Goal: Use online tool/utility: Utilize a website feature to perform a specific function

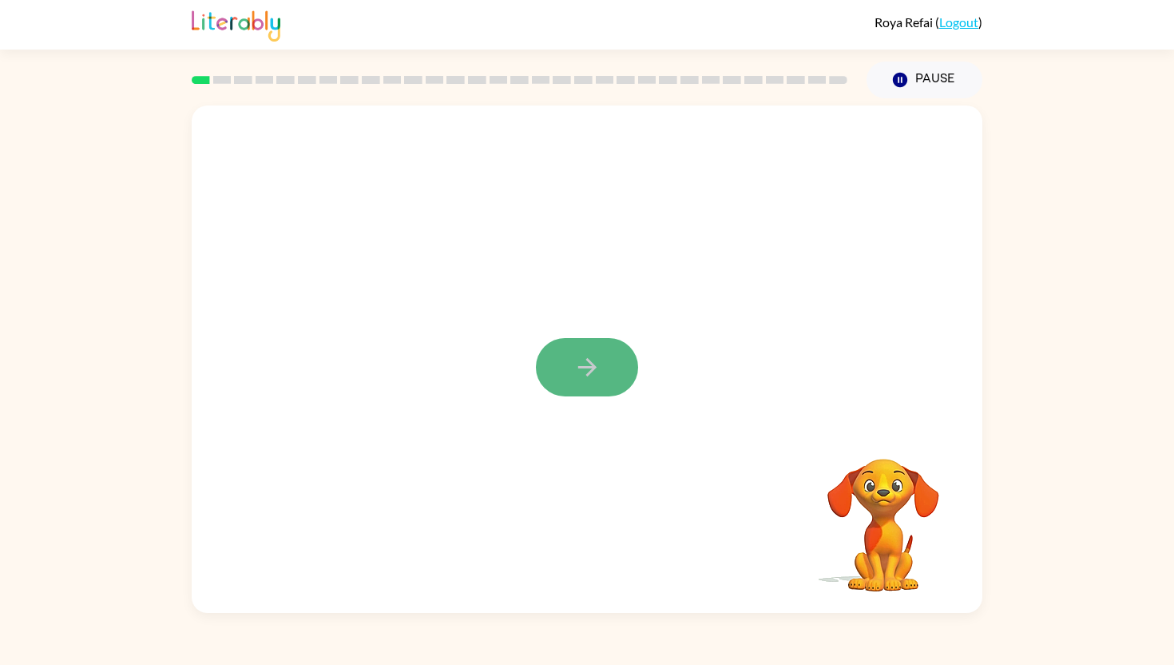
click at [613, 358] on button "button" at bounding box center [587, 367] width 102 height 58
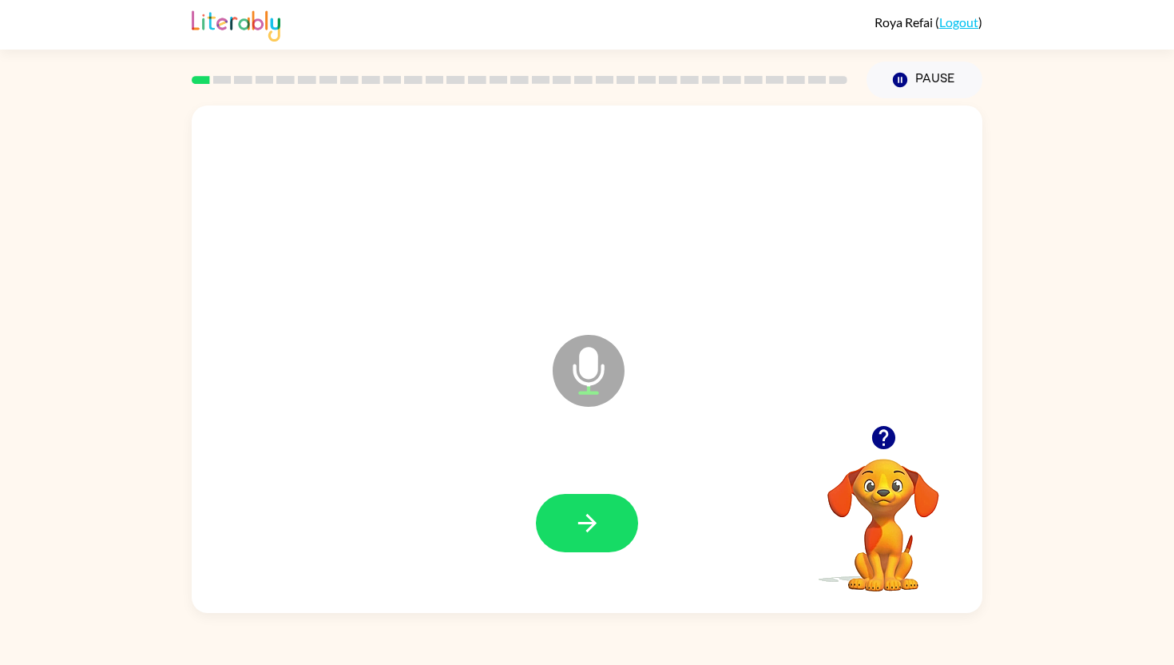
click at [590, 374] on icon "Microphone The Microphone is here when it is your turn to talk" at bounding box center [669, 391] width 240 height 120
click at [586, 527] on icon "button" at bounding box center [588, 523] width 28 height 28
click at [598, 386] on icon at bounding box center [589, 371] width 72 height 72
click at [585, 361] on icon "Microphone The Microphone is here when it is your turn to talk" at bounding box center [669, 391] width 240 height 120
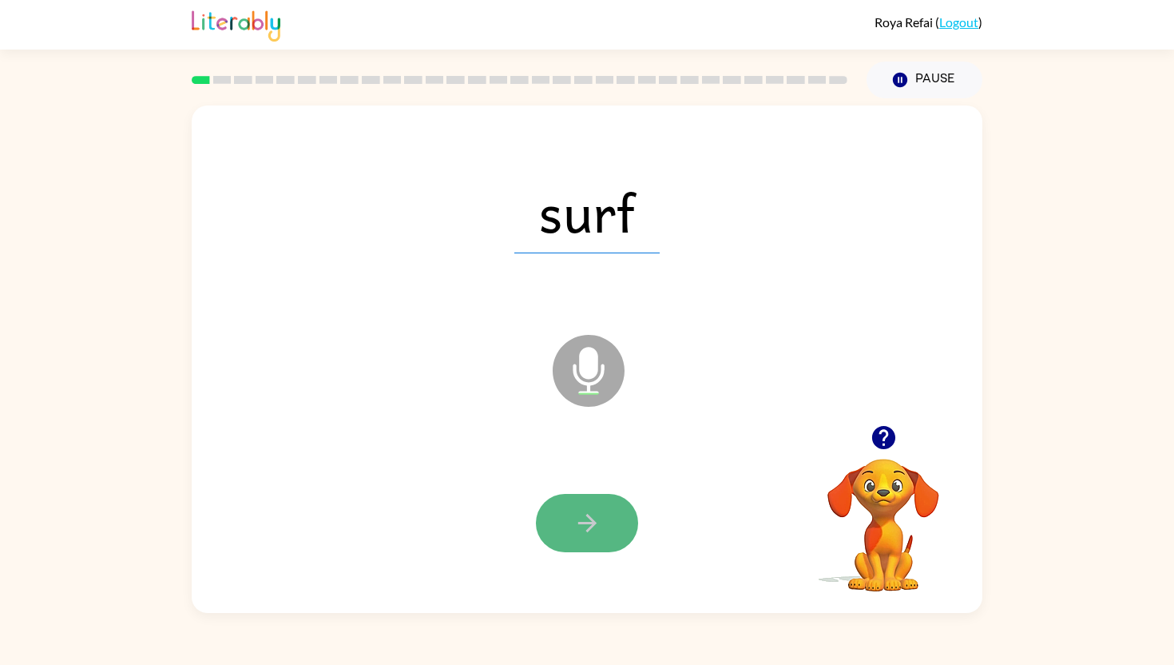
click at [567, 536] on button "button" at bounding box center [587, 523] width 102 height 58
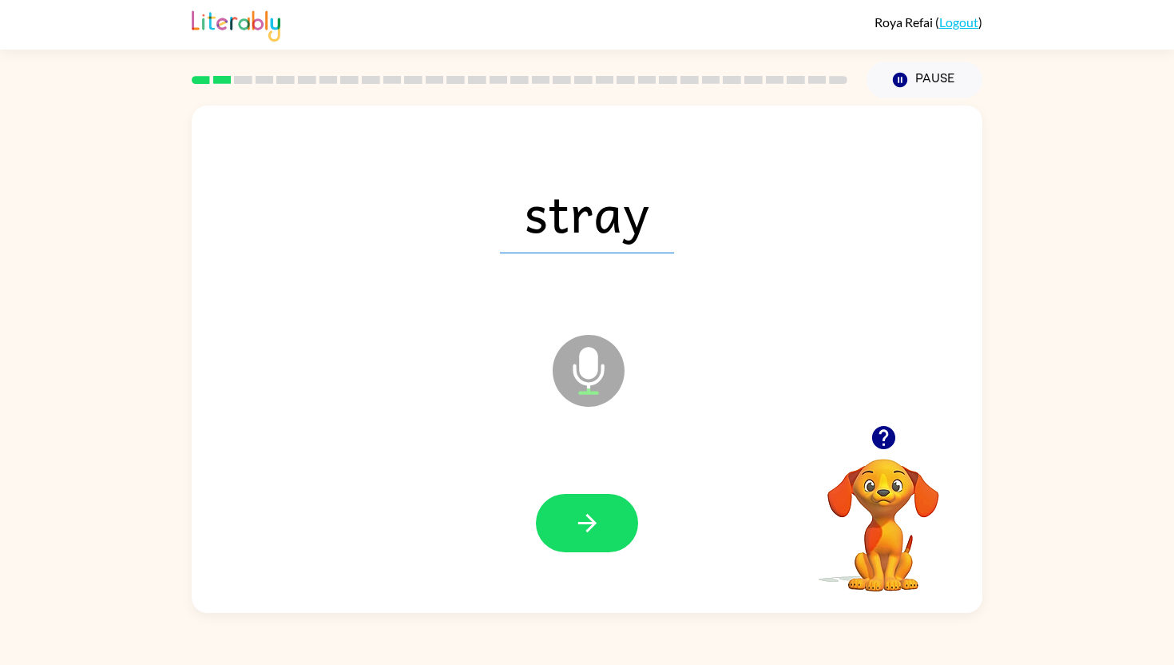
click at [576, 360] on icon at bounding box center [589, 371] width 72 height 72
click at [570, 534] on button "button" at bounding box center [587, 523] width 102 height 58
click at [584, 385] on icon at bounding box center [589, 371] width 72 height 72
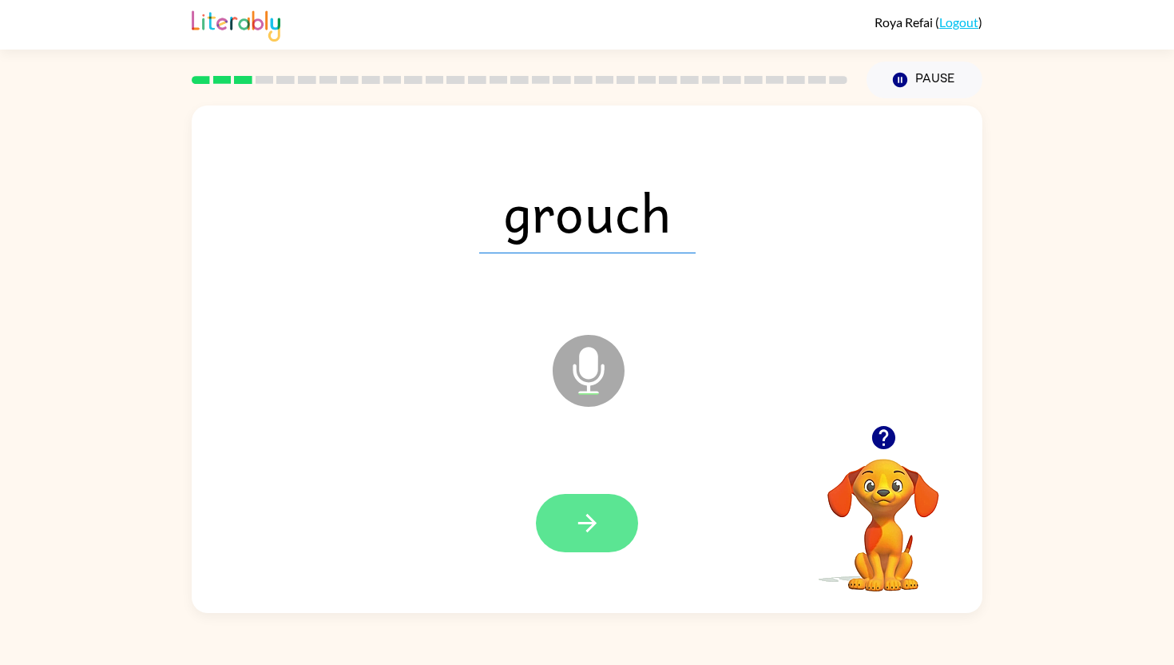
click at [590, 518] on icon "button" at bounding box center [587, 523] width 18 height 18
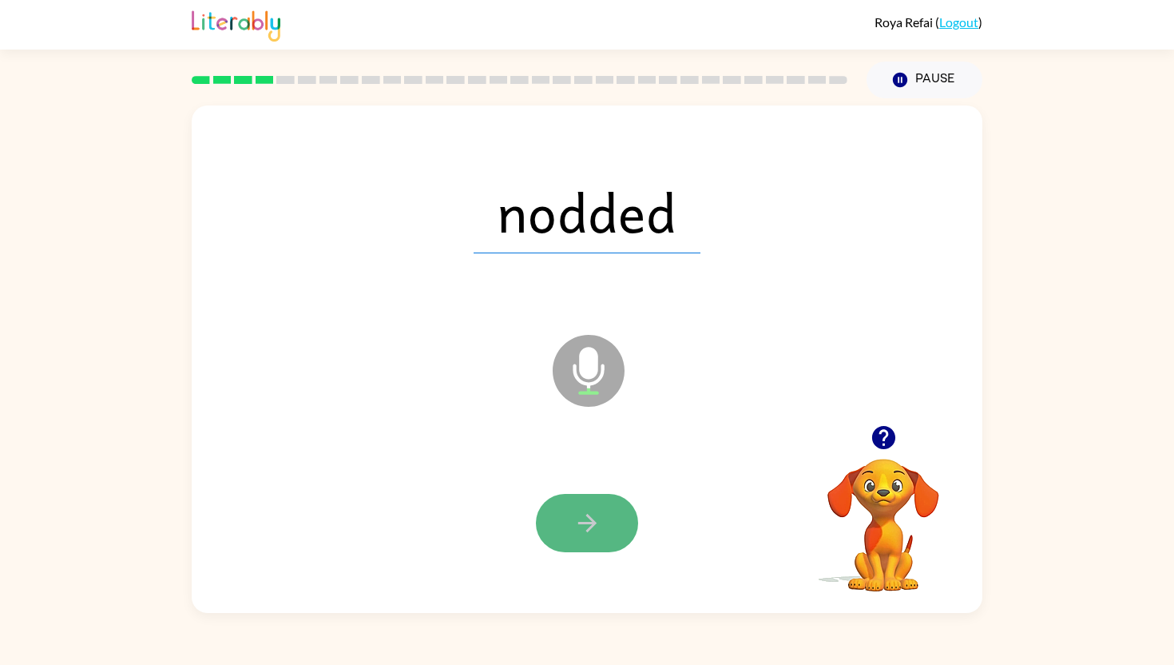
click at [588, 515] on icon "button" at bounding box center [587, 523] width 18 height 18
click at [583, 533] on icon "button" at bounding box center [588, 523] width 28 height 28
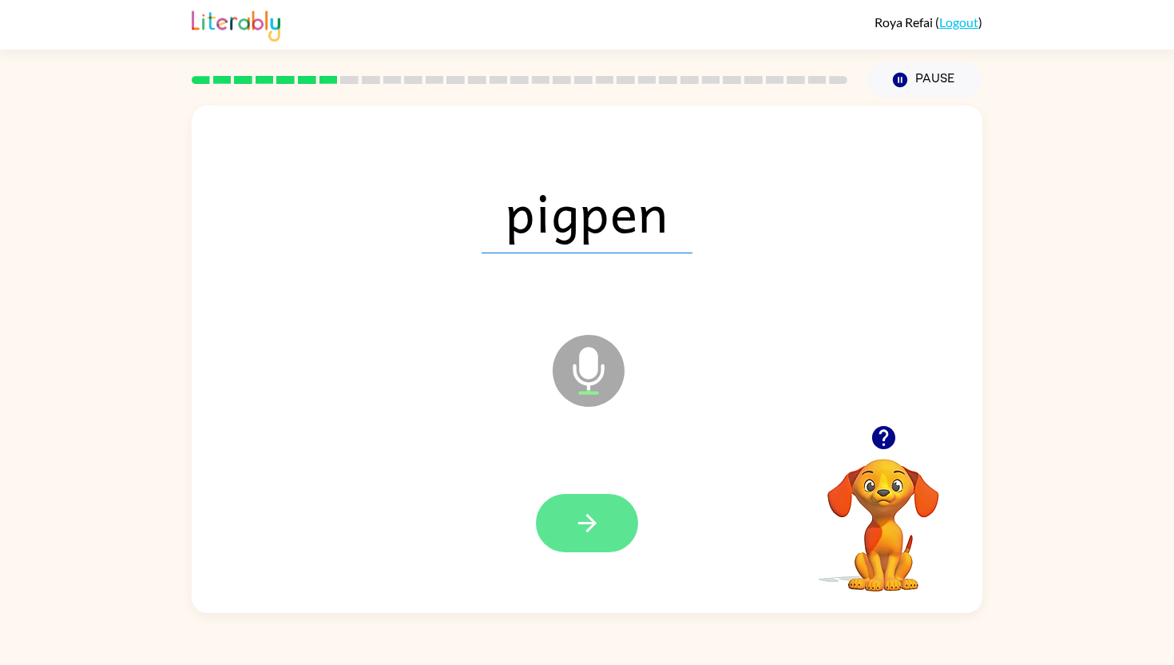
click at [588, 542] on button "button" at bounding box center [587, 523] width 102 height 58
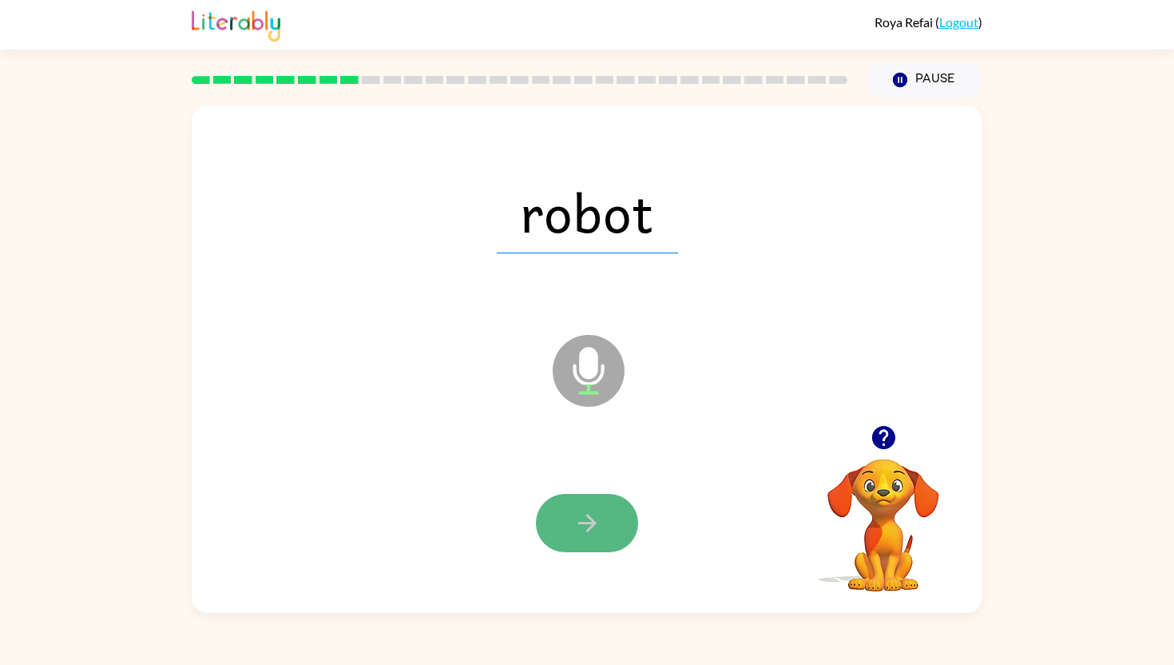
click at [594, 523] on icon "button" at bounding box center [587, 523] width 18 height 18
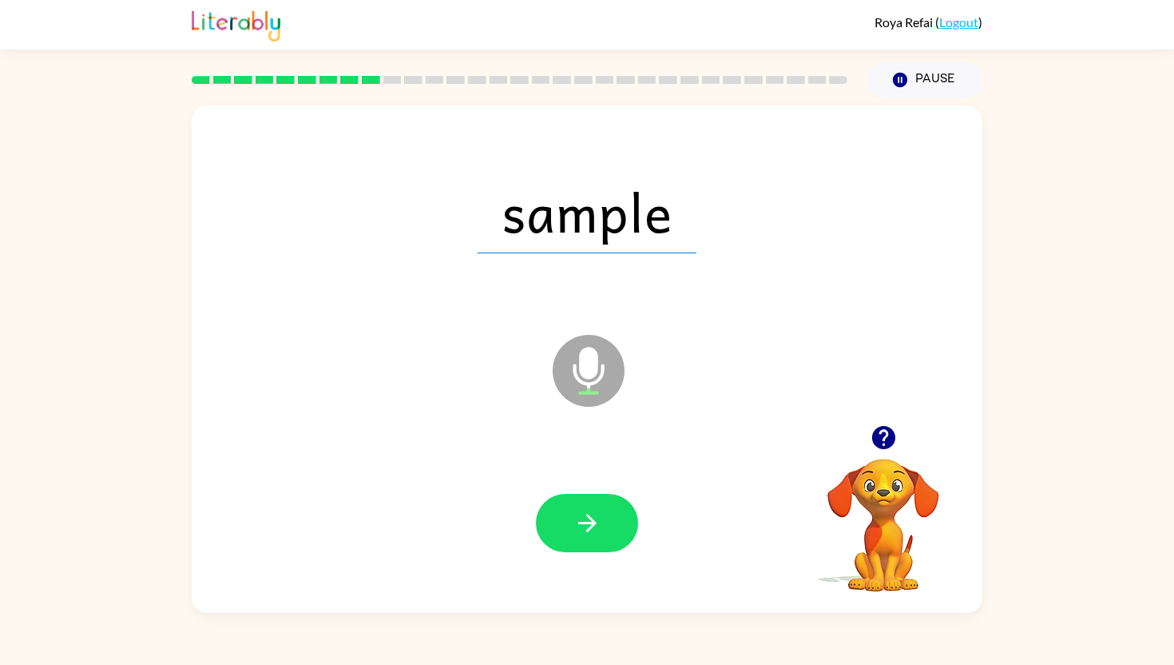
click at [598, 556] on div at bounding box center [587, 523] width 759 height 148
click at [590, 537] on icon "button" at bounding box center [588, 523] width 28 height 28
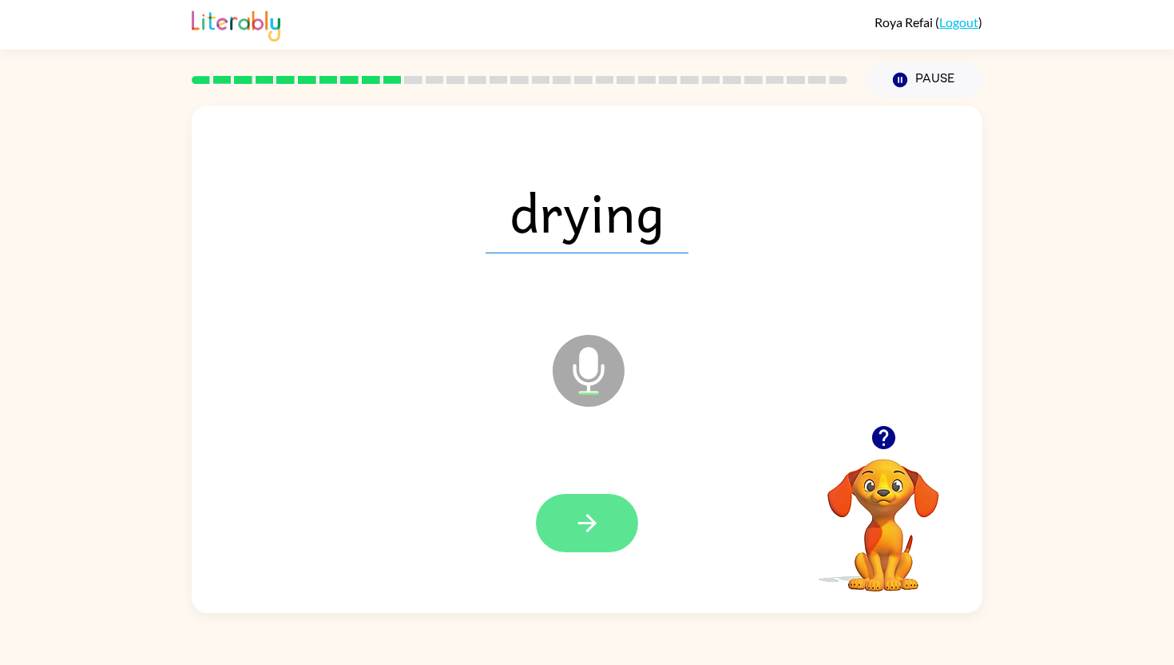
click at [585, 523] on icon "button" at bounding box center [587, 523] width 18 height 18
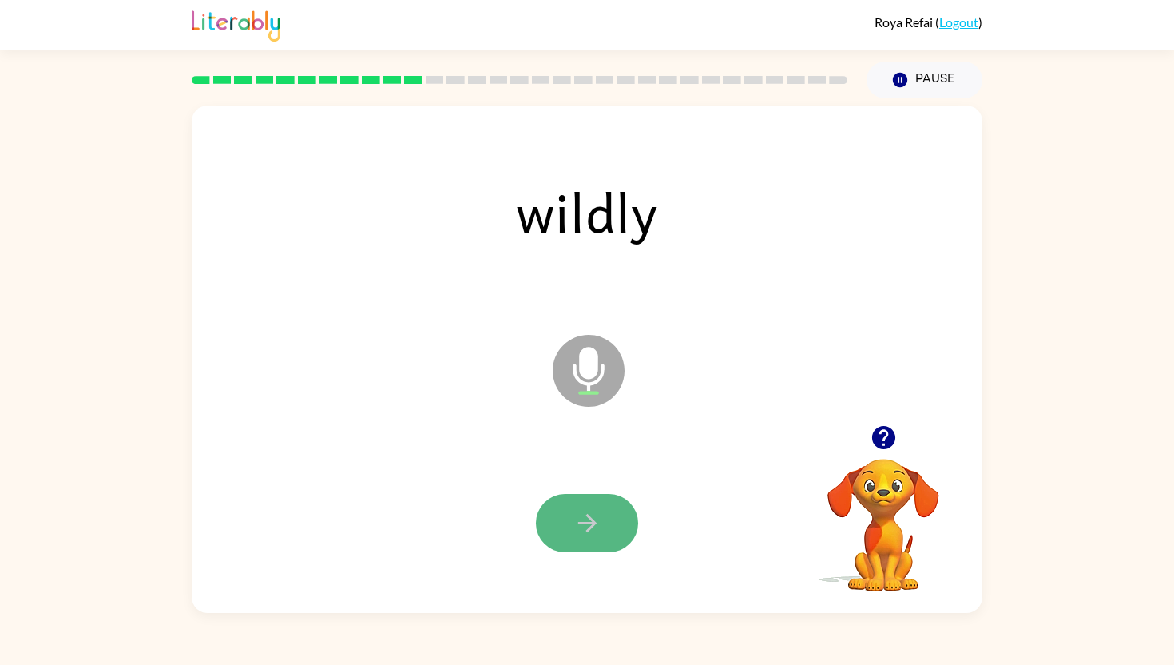
click at [578, 517] on icon "button" at bounding box center [588, 523] width 28 height 28
click at [596, 544] on button "button" at bounding box center [587, 523] width 102 height 58
click at [590, 535] on icon "button" at bounding box center [588, 523] width 28 height 28
click at [592, 517] on icon "button" at bounding box center [588, 523] width 28 height 28
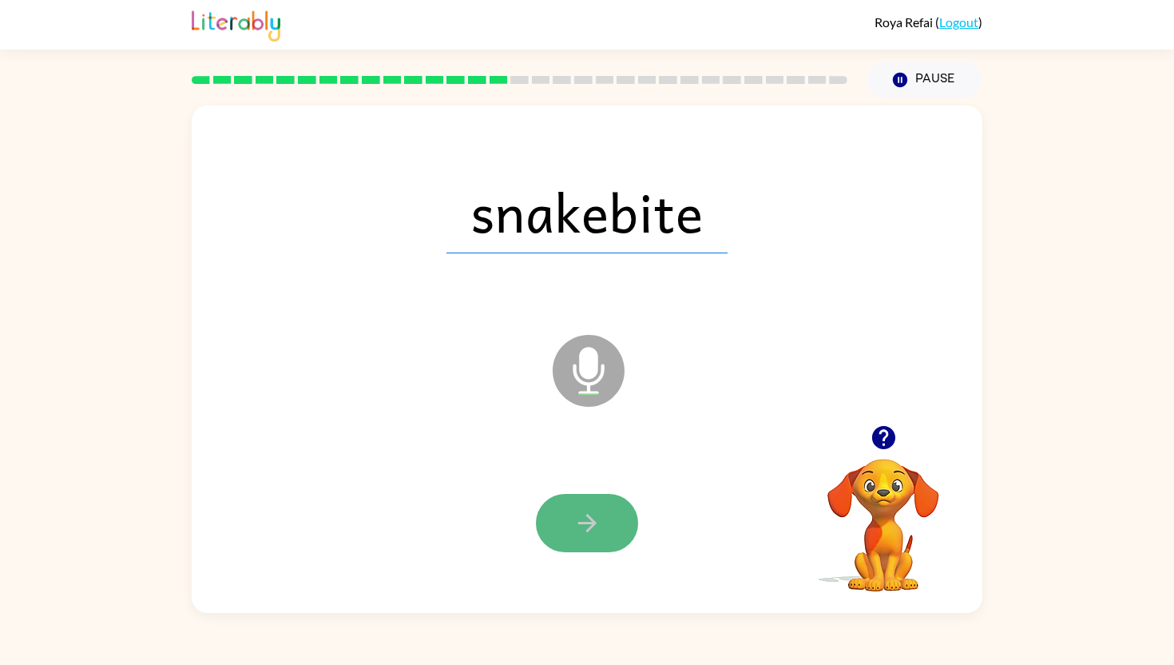
click at [590, 514] on icon "button" at bounding box center [588, 523] width 28 height 28
click at [597, 524] on icon "button" at bounding box center [588, 523] width 28 height 28
click at [595, 522] on icon "button" at bounding box center [587, 523] width 18 height 18
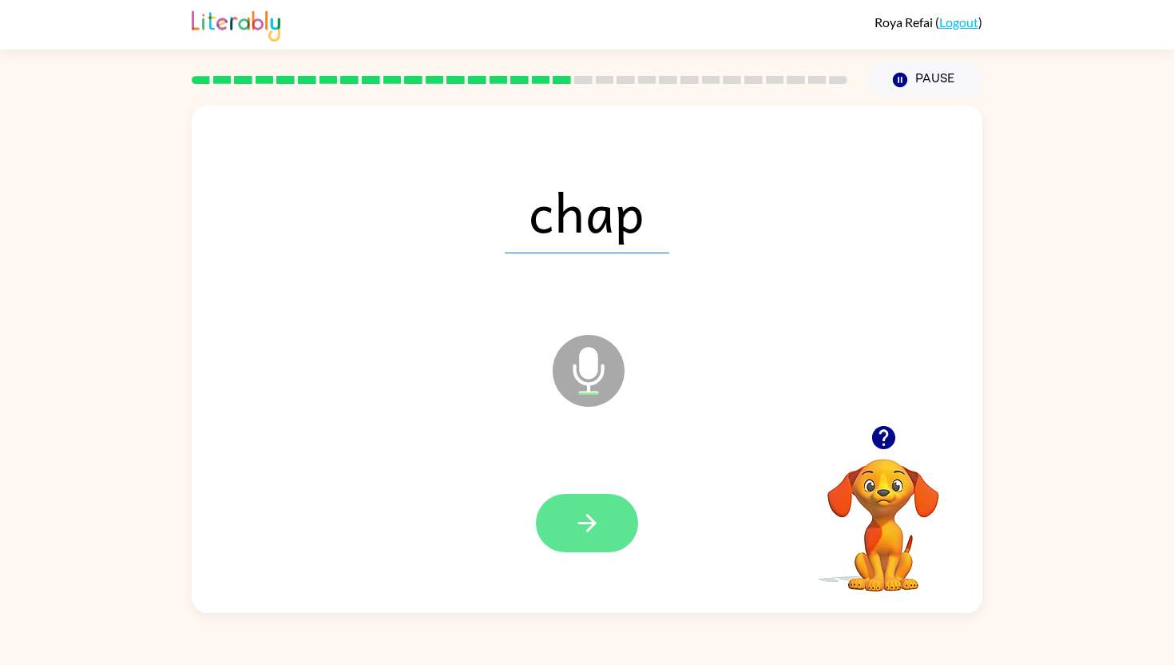
click at [584, 535] on icon "button" at bounding box center [588, 523] width 28 height 28
click at [590, 534] on icon "button" at bounding box center [588, 523] width 28 height 28
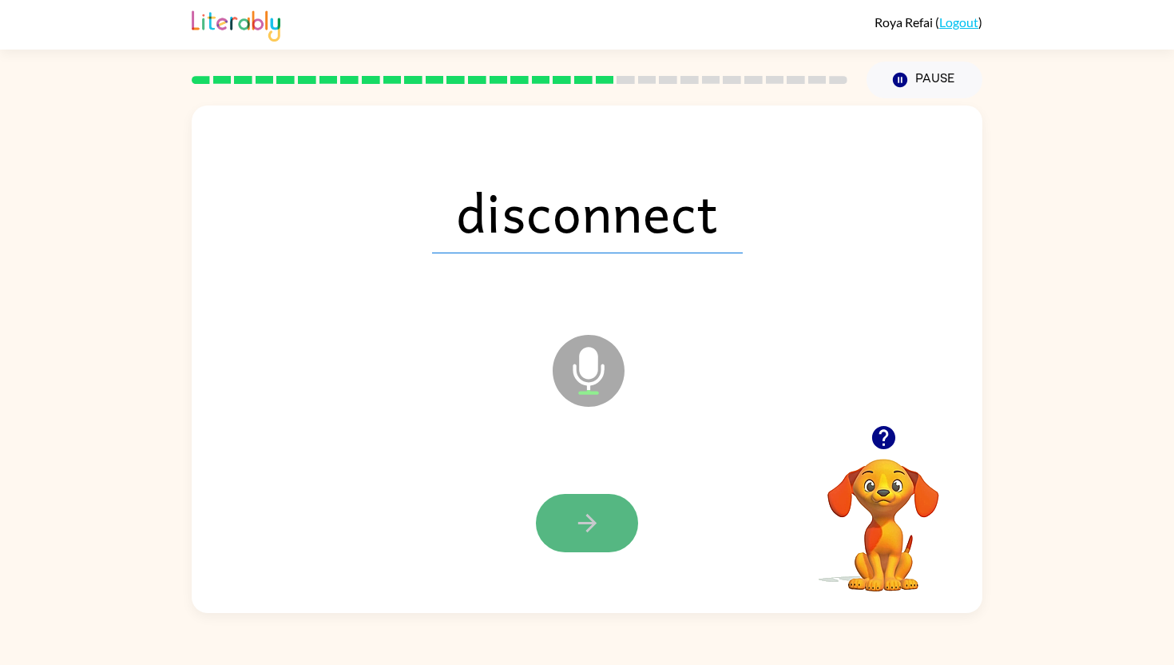
click at [591, 536] on icon "button" at bounding box center [588, 523] width 28 height 28
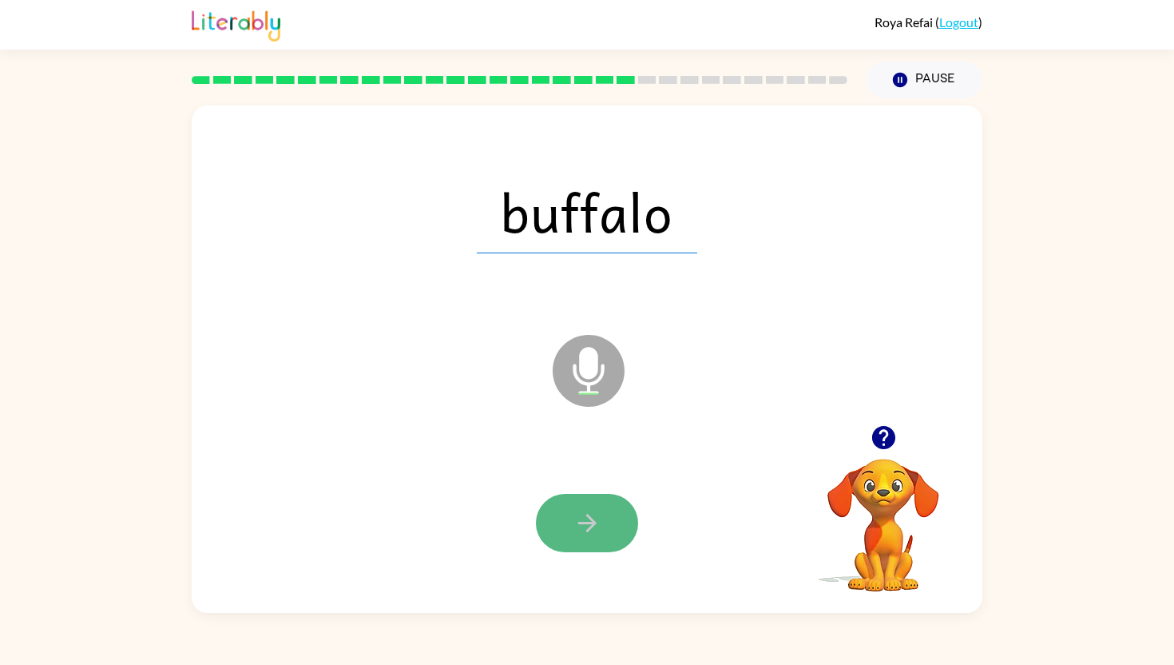
click at [592, 534] on icon "button" at bounding box center [588, 523] width 28 height 28
click at [591, 516] on icon "button" at bounding box center [588, 523] width 28 height 28
click at [593, 534] on icon "button" at bounding box center [588, 523] width 28 height 28
click at [578, 523] on icon "button" at bounding box center [587, 523] width 18 height 18
click at [593, 519] on icon "button" at bounding box center [587, 523] width 18 height 18
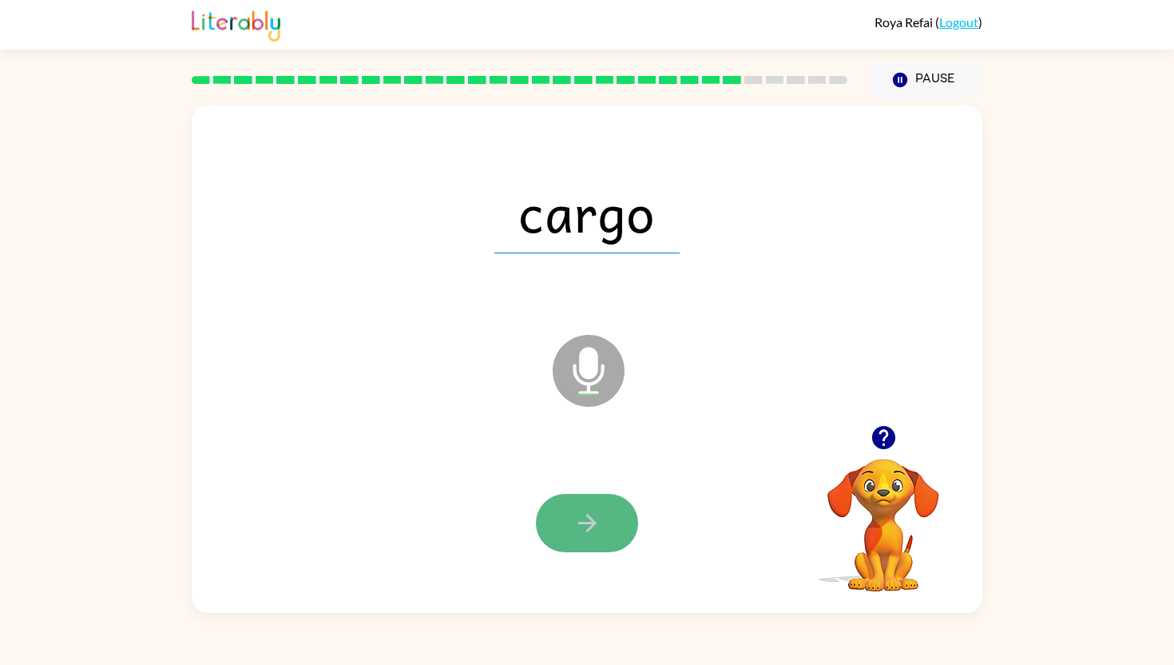
click at [592, 518] on icon "button" at bounding box center [588, 523] width 28 height 28
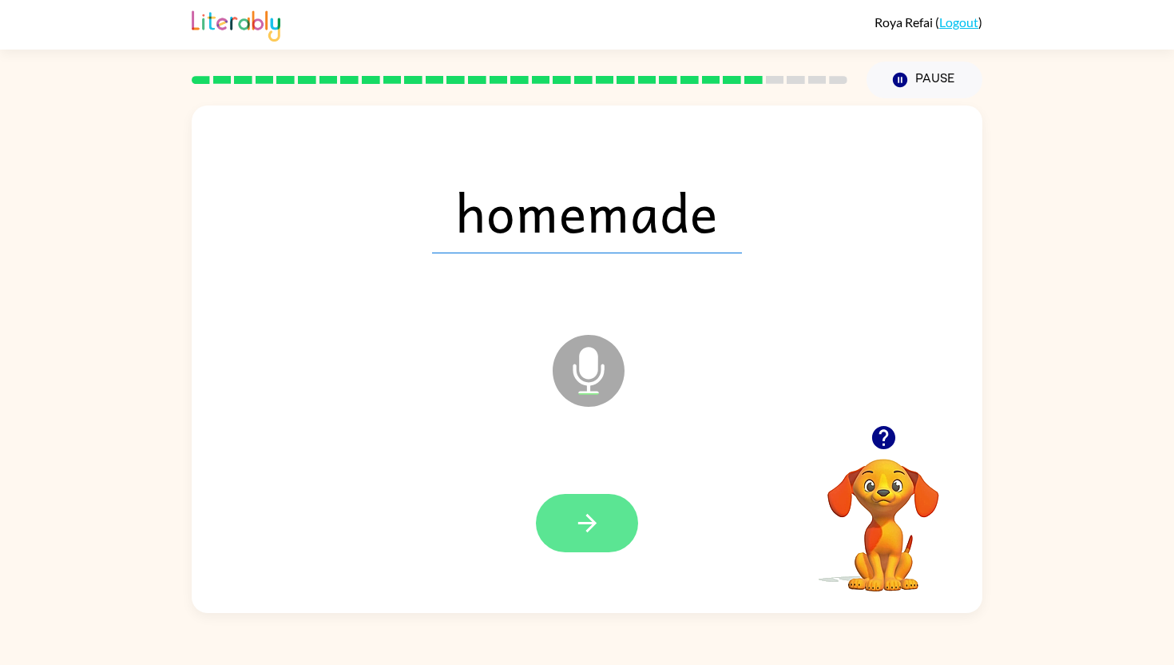
click at [592, 522] on icon "button" at bounding box center [587, 523] width 18 height 18
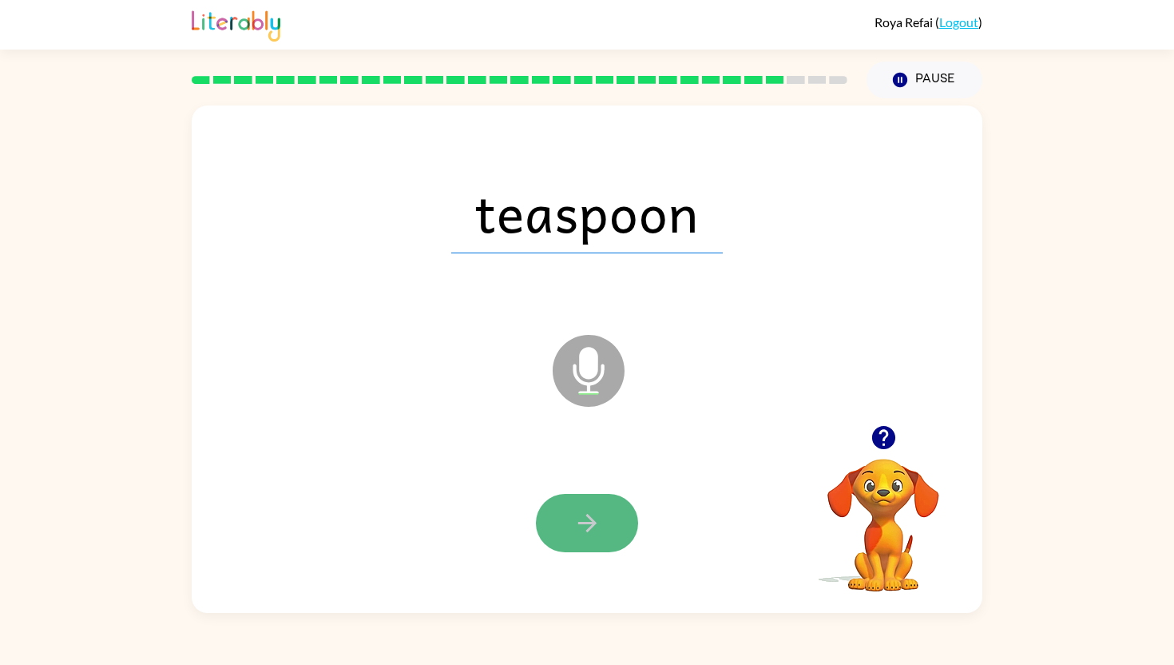
click at [591, 523] on icon "button" at bounding box center [587, 523] width 18 height 18
click at [585, 523] on icon "button" at bounding box center [587, 523] width 18 height 18
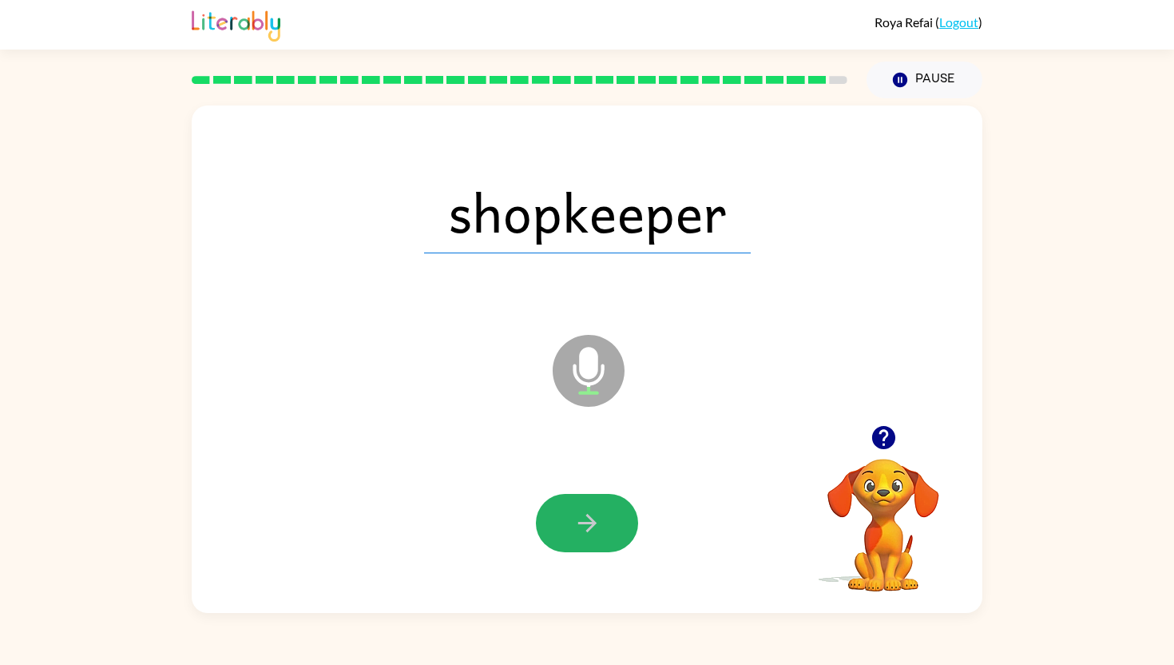
click at [587, 523] on icon "button" at bounding box center [587, 523] width 18 height 18
